Goal: Information Seeking & Learning: Learn about a topic

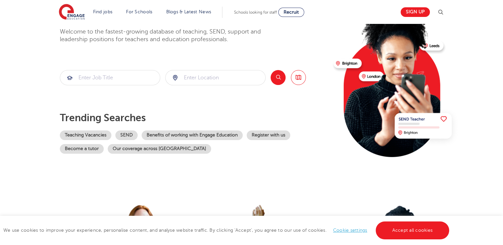
scroll to position [66, 0]
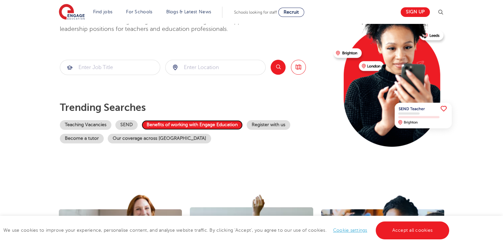
click at [173, 123] on link "Benefits of working with Engage Education" at bounding box center [192, 125] width 101 height 10
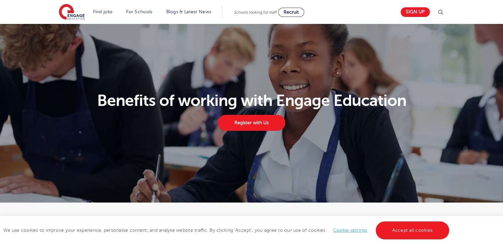
click at [250, 151] on section "Benefits of working with Engage Education Register with Us" at bounding box center [251, 113] width 503 height 179
click at [259, 124] on link "Register with Us" at bounding box center [251, 123] width 67 height 16
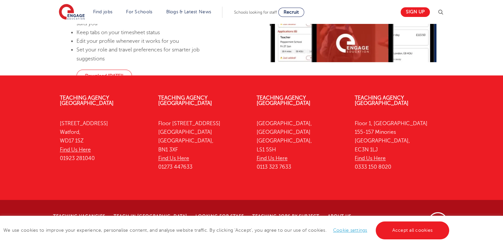
scroll to position [691, 0]
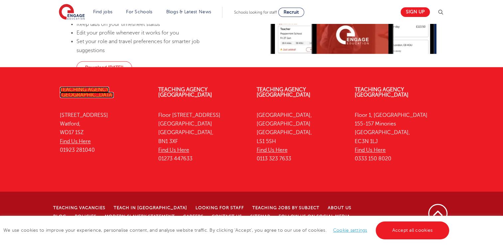
click at [101, 98] on link "Teaching Agency [GEOGRAPHIC_DATA]" at bounding box center [87, 92] width 54 height 11
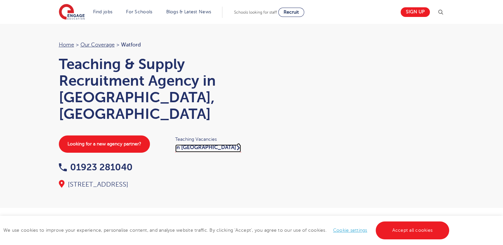
click at [199, 145] on link "in Watford" at bounding box center [208, 149] width 66 height 8
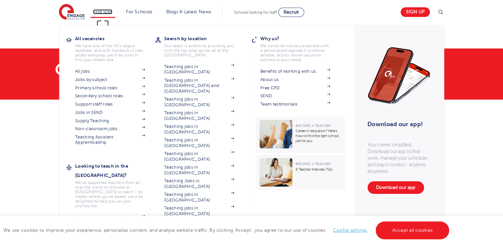
click at [104, 13] on link "Find jobs" at bounding box center [103, 11] width 20 height 5
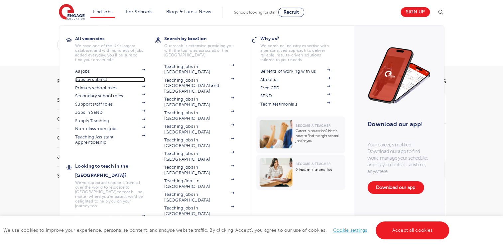
click at [145, 78] on img at bounding box center [143, 78] width 3 height 2
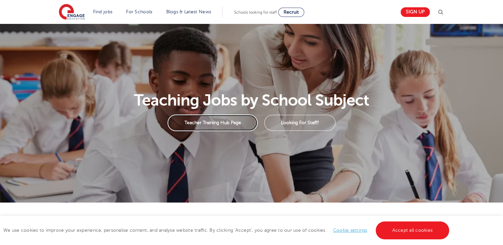
click at [224, 124] on link "Teacher Training Hub Page" at bounding box center [212, 123] width 90 height 17
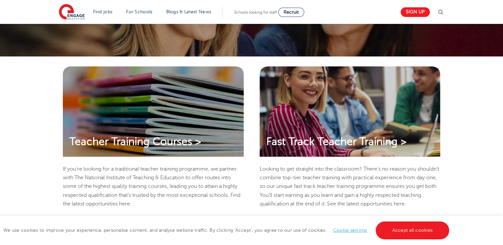
scroll to position [159, 0]
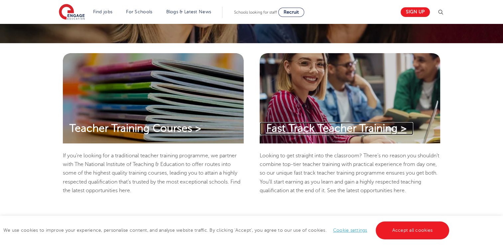
click at [343, 126] on span "Fast Track Teacher Training >" at bounding box center [336, 129] width 140 height 12
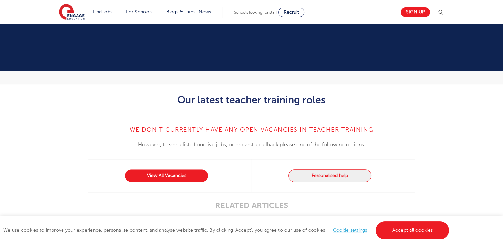
scroll to position [571, 0]
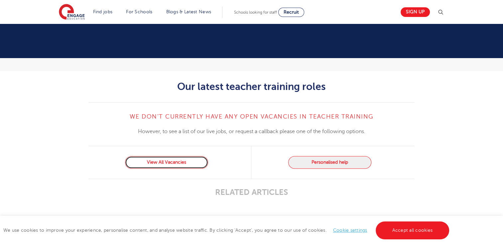
click at [179, 169] on link "View All Vacancies" at bounding box center [166, 162] width 83 height 13
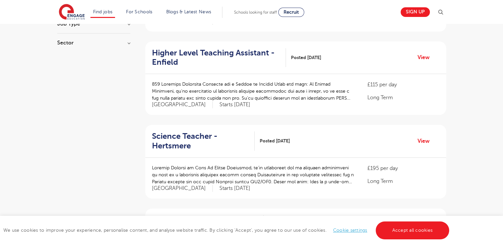
scroll to position [133, 0]
click at [425, 142] on link "View" at bounding box center [425, 141] width 17 height 9
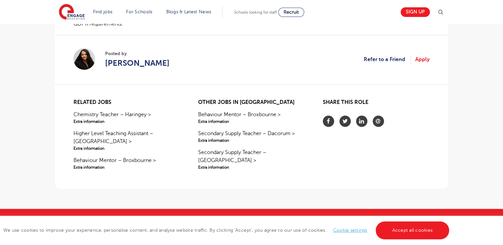
scroll to position [571, 0]
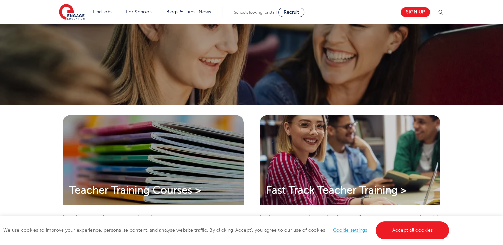
scroll to position [97, 0]
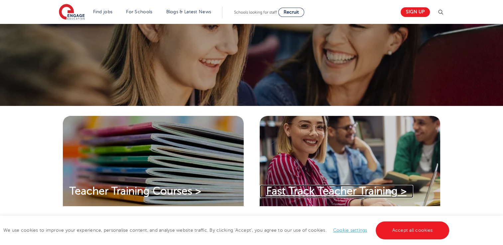
click at [340, 191] on span "Fast Track Teacher Training >" at bounding box center [336, 191] width 140 height 12
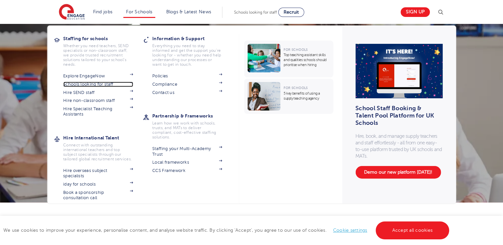
click at [103, 86] on link "Schools looking for staff" at bounding box center [98, 84] width 70 height 5
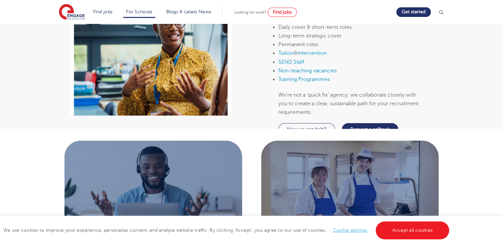
scroll to position [346, 0]
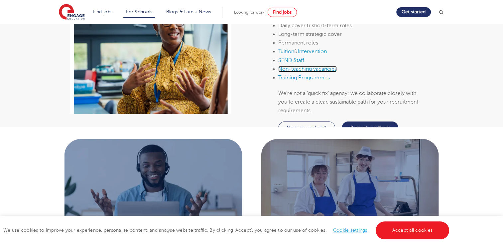
click at [304, 72] on link "Non-teaching vacancies" at bounding box center [307, 69] width 58 height 6
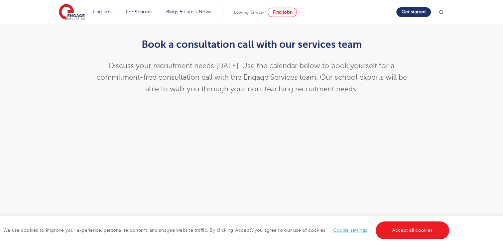
scroll to position [678, 0]
